Goal: Complete application form: Complete application form

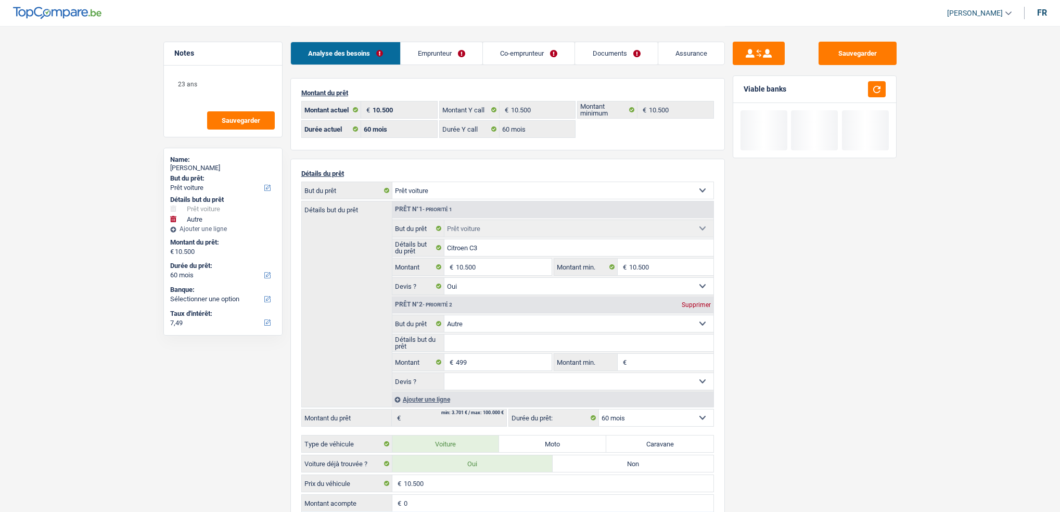
select select "car"
select select "other"
select select "60"
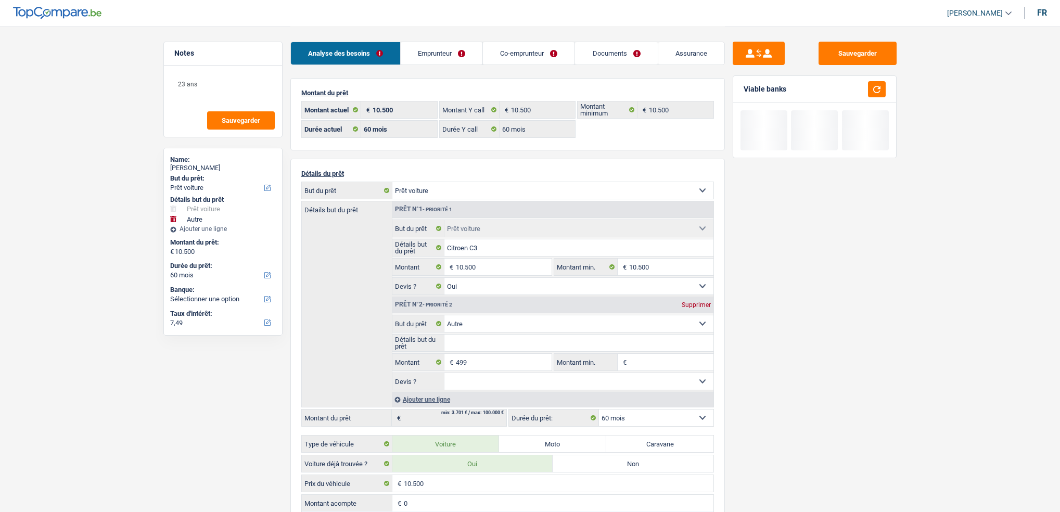
select select "60"
select select "car"
select select "yes"
select select "other"
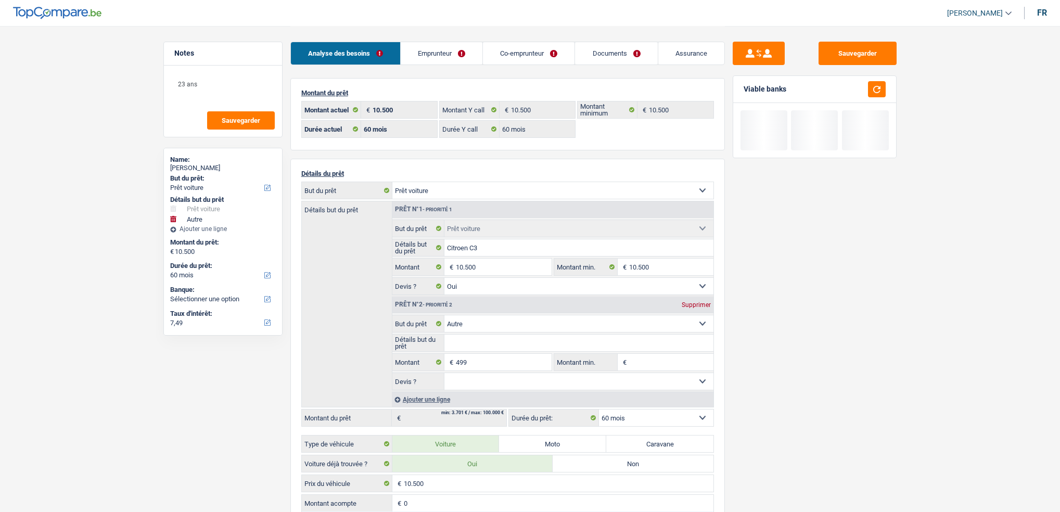
select select "60"
select select "rents"
select select "BE"
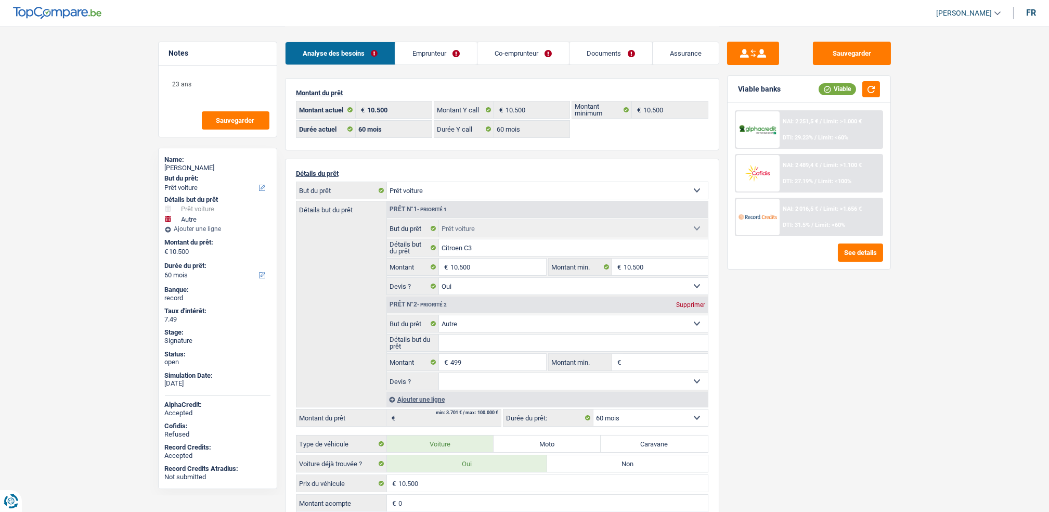
click at [453, 63] on link "Emprunteur" at bounding box center [436, 53] width 82 height 22
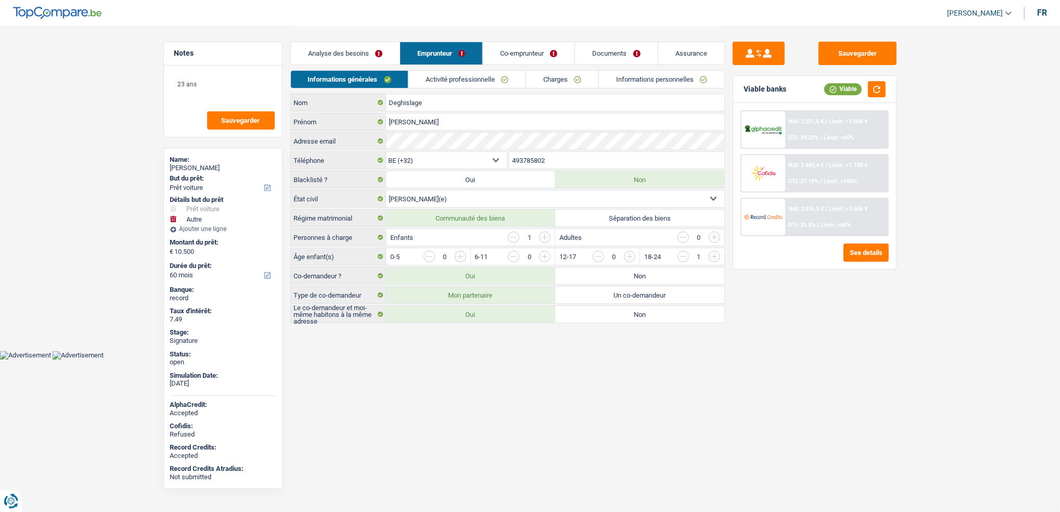
click at [473, 85] on link "Activité professionnelle" at bounding box center [466, 79] width 117 height 17
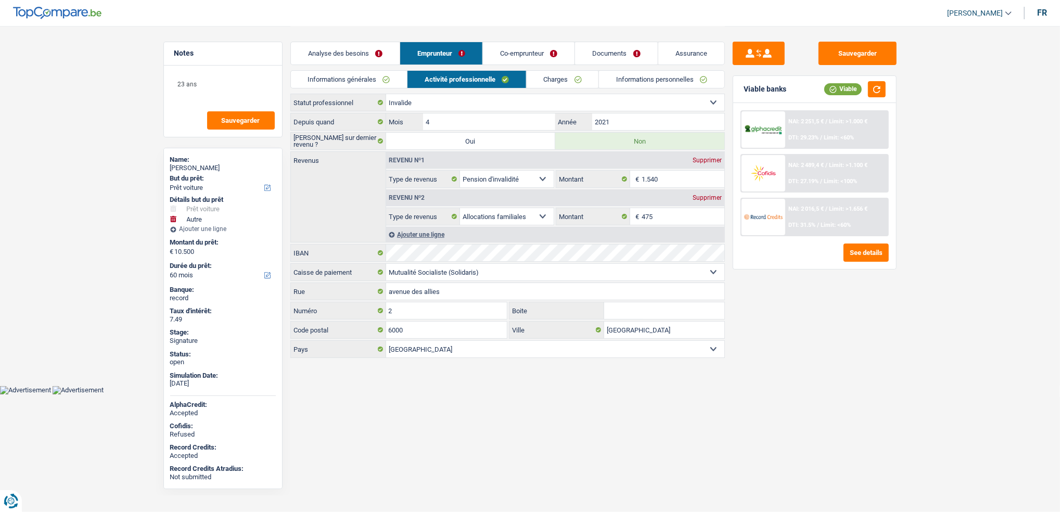
click at [550, 78] on link "Charges" at bounding box center [562, 79] width 72 height 17
